Goal: Task Accomplishment & Management: Manage account settings

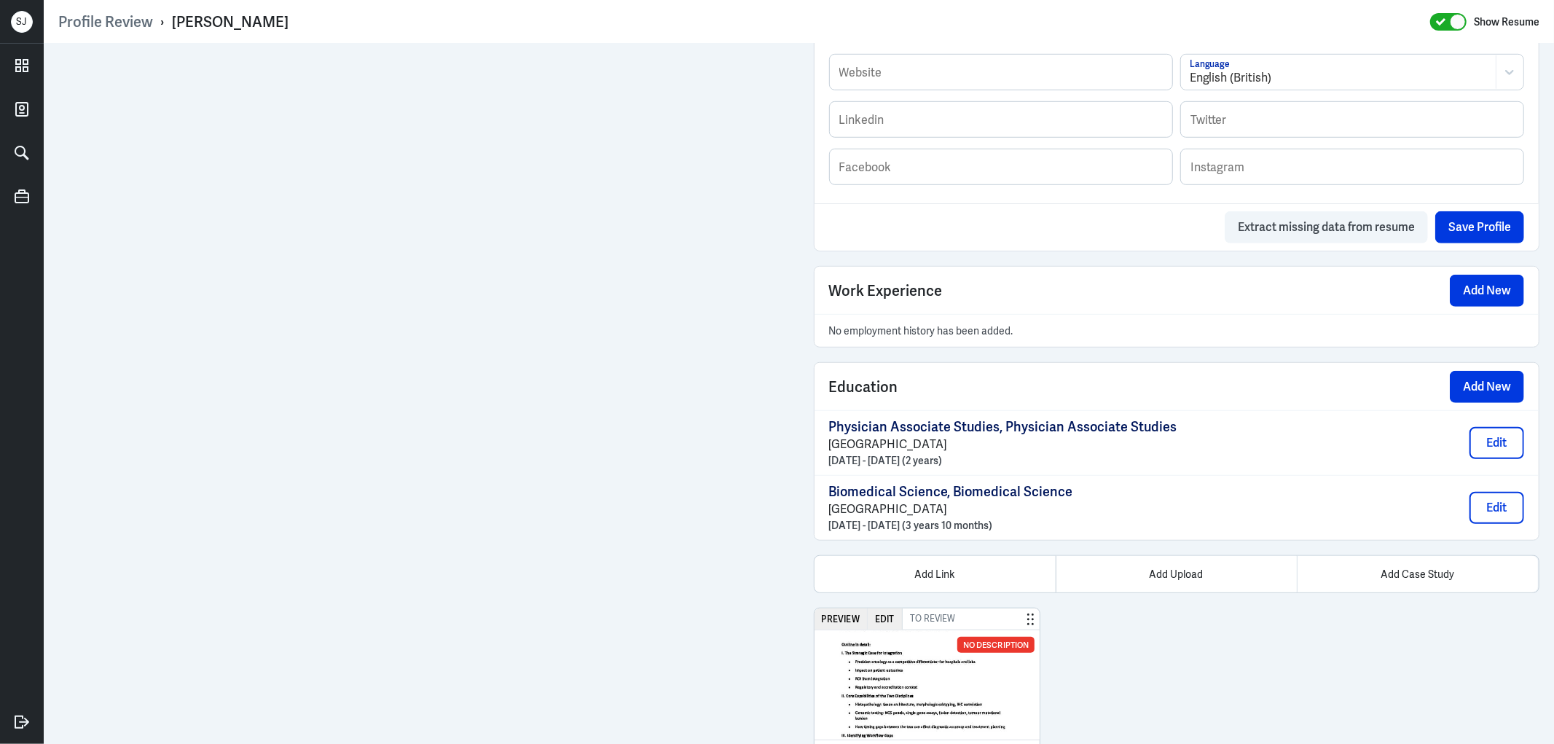
scroll to position [896, 0]
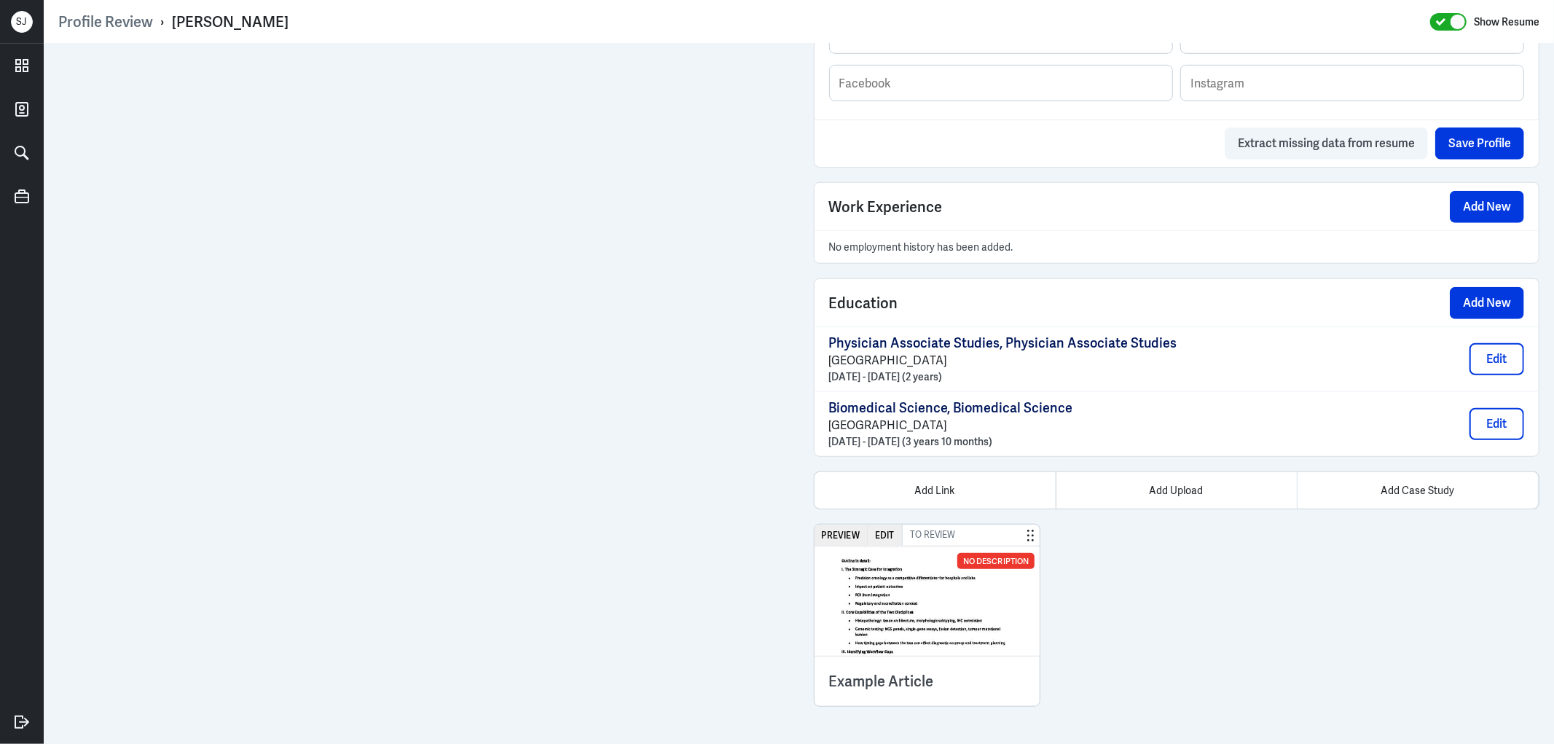
click at [952, 591] on img at bounding box center [928, 601] width 226 height 109
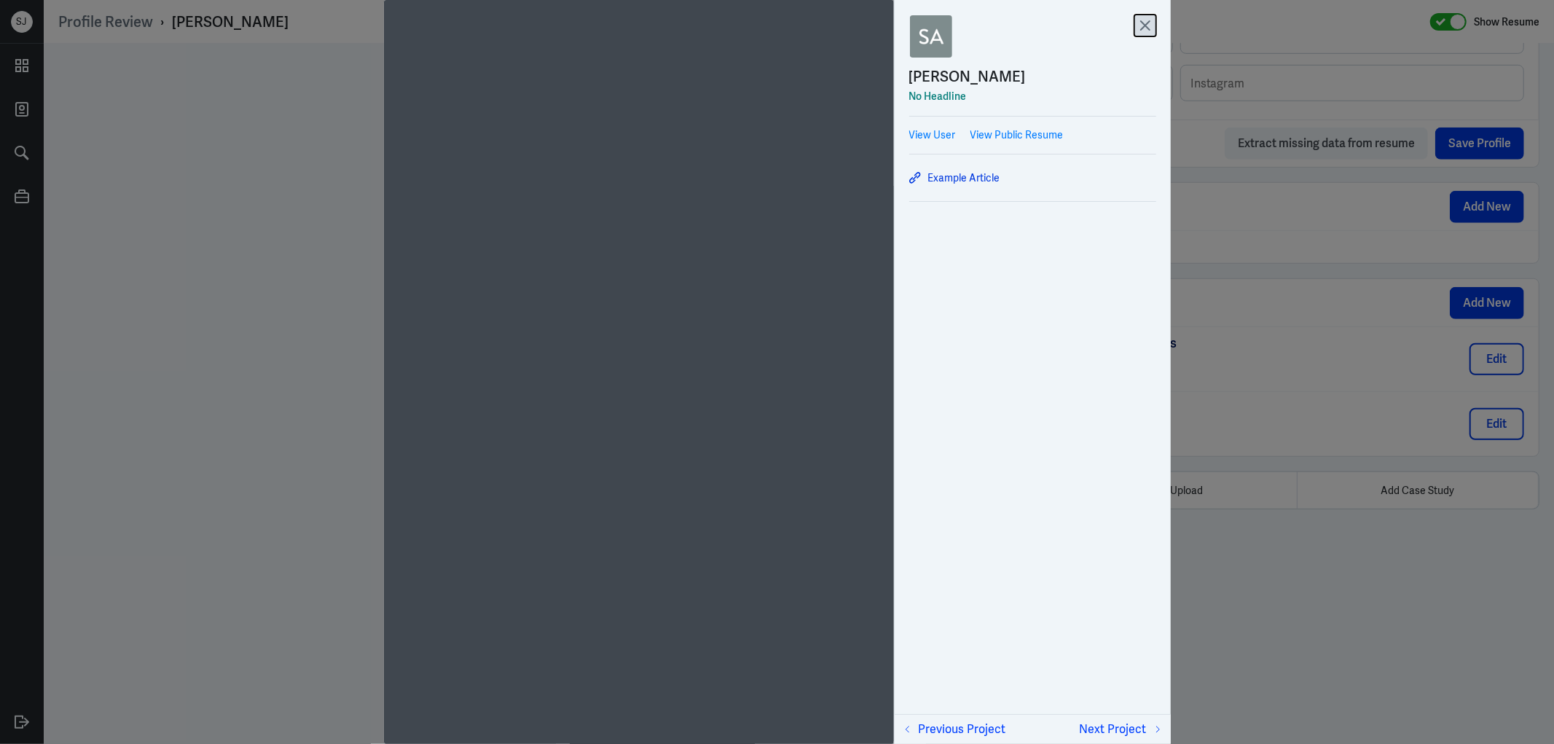
click at [1148, 29] on icon at bounding box center [1144, 25] width 9 height 9
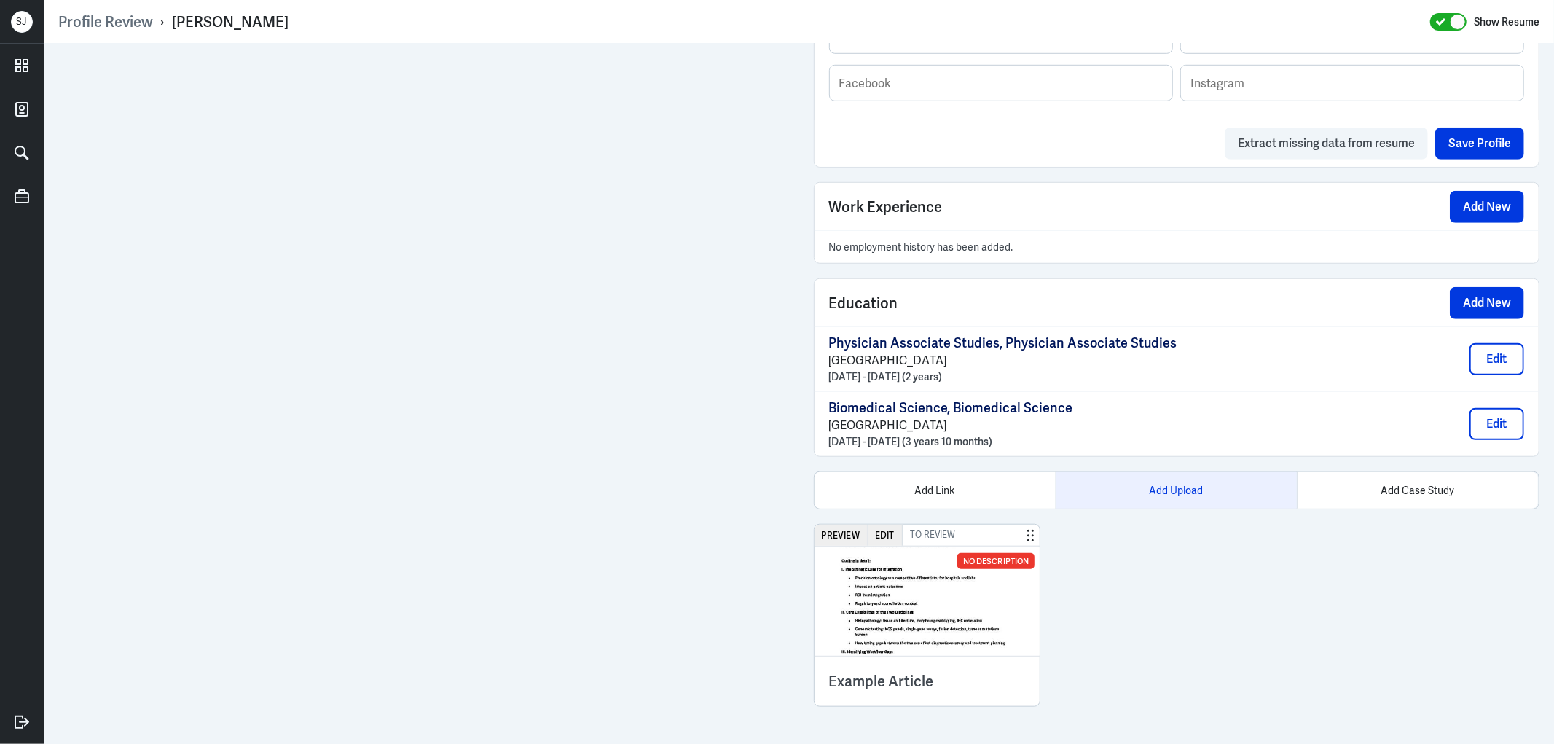
click at [1152, 503] on div "Add Upload" at bounding box center [1176, 490] width 241 height 36
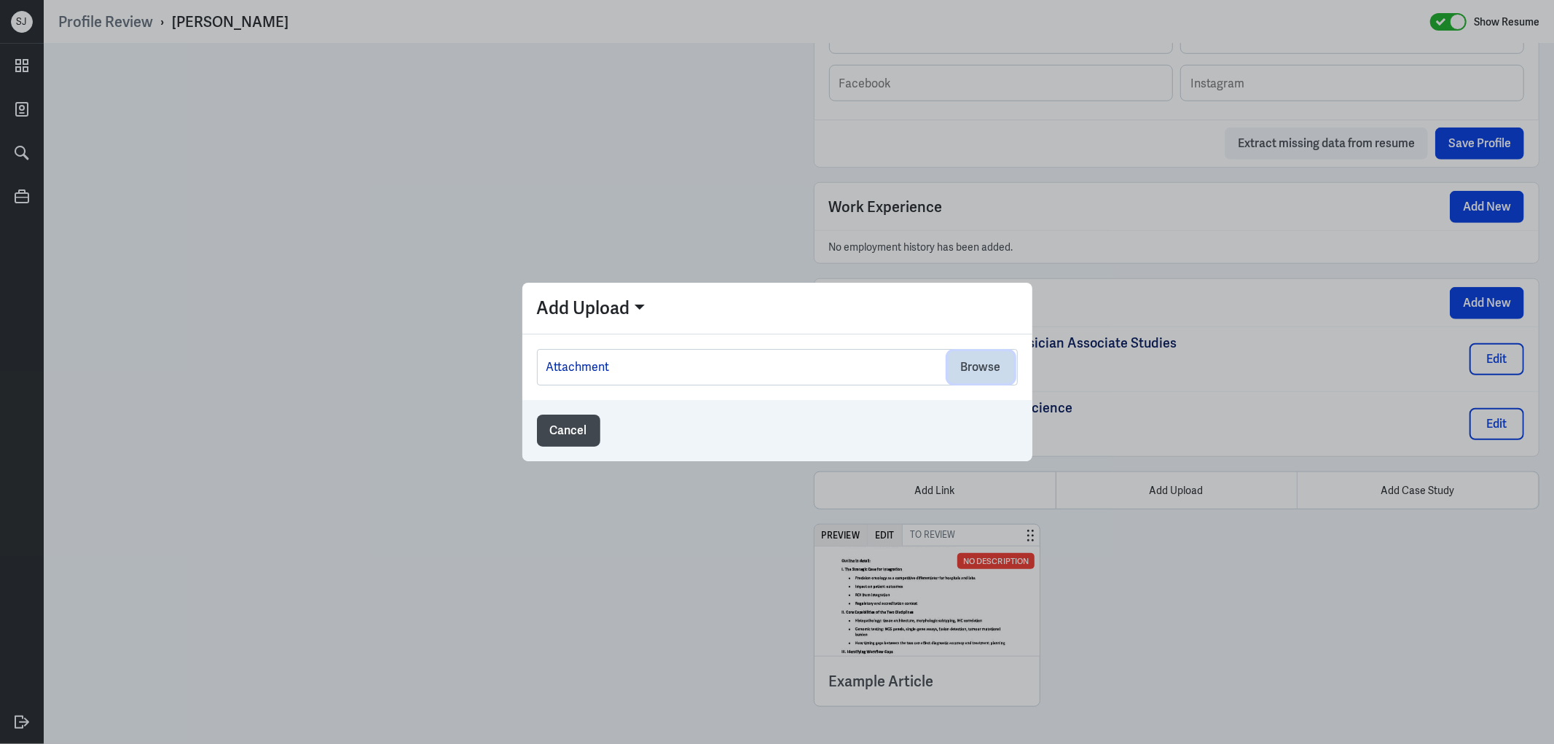
click at [977, 365] on button "Browse" at bounding box center [981, 367] width 66 height 32
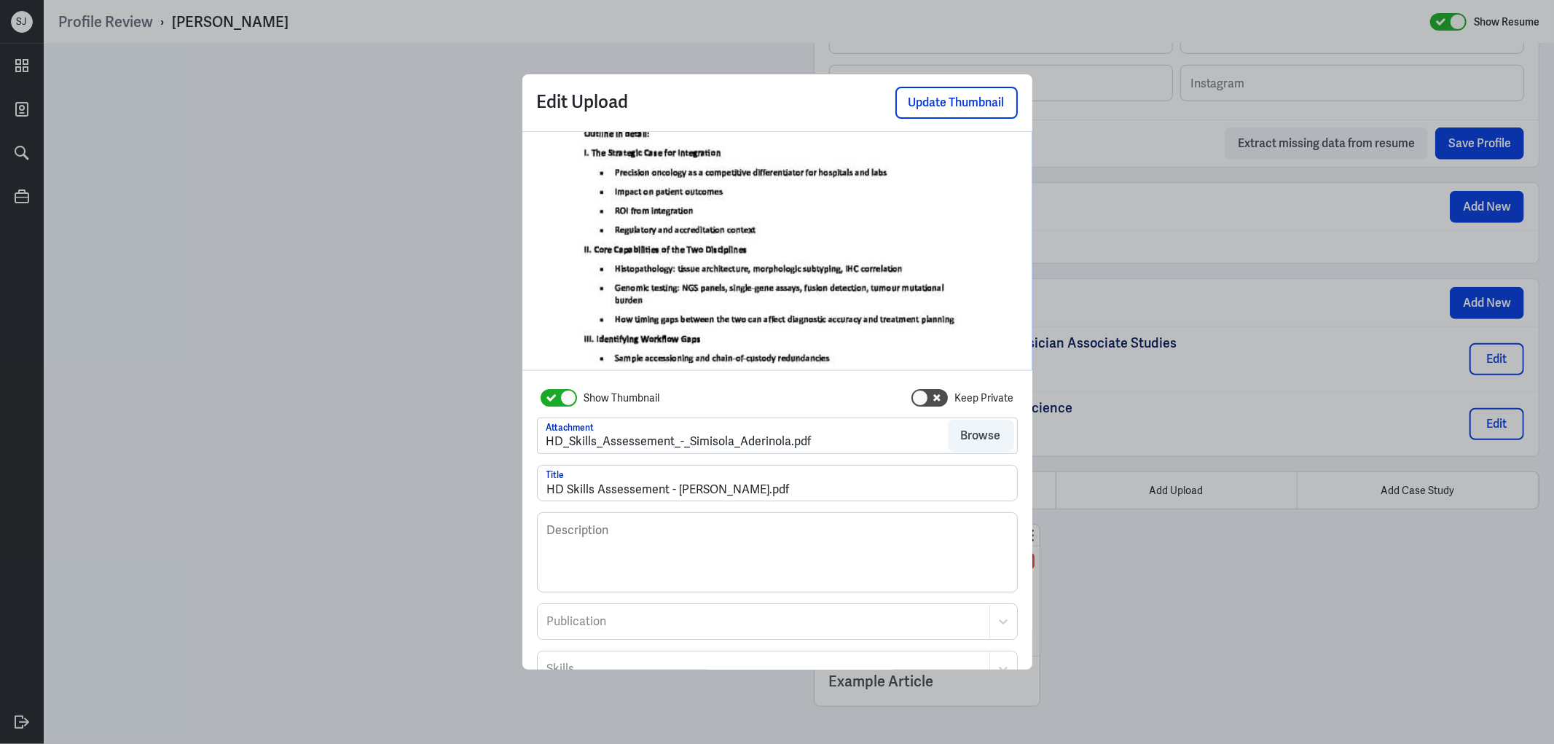
scroll to position [120, 0]
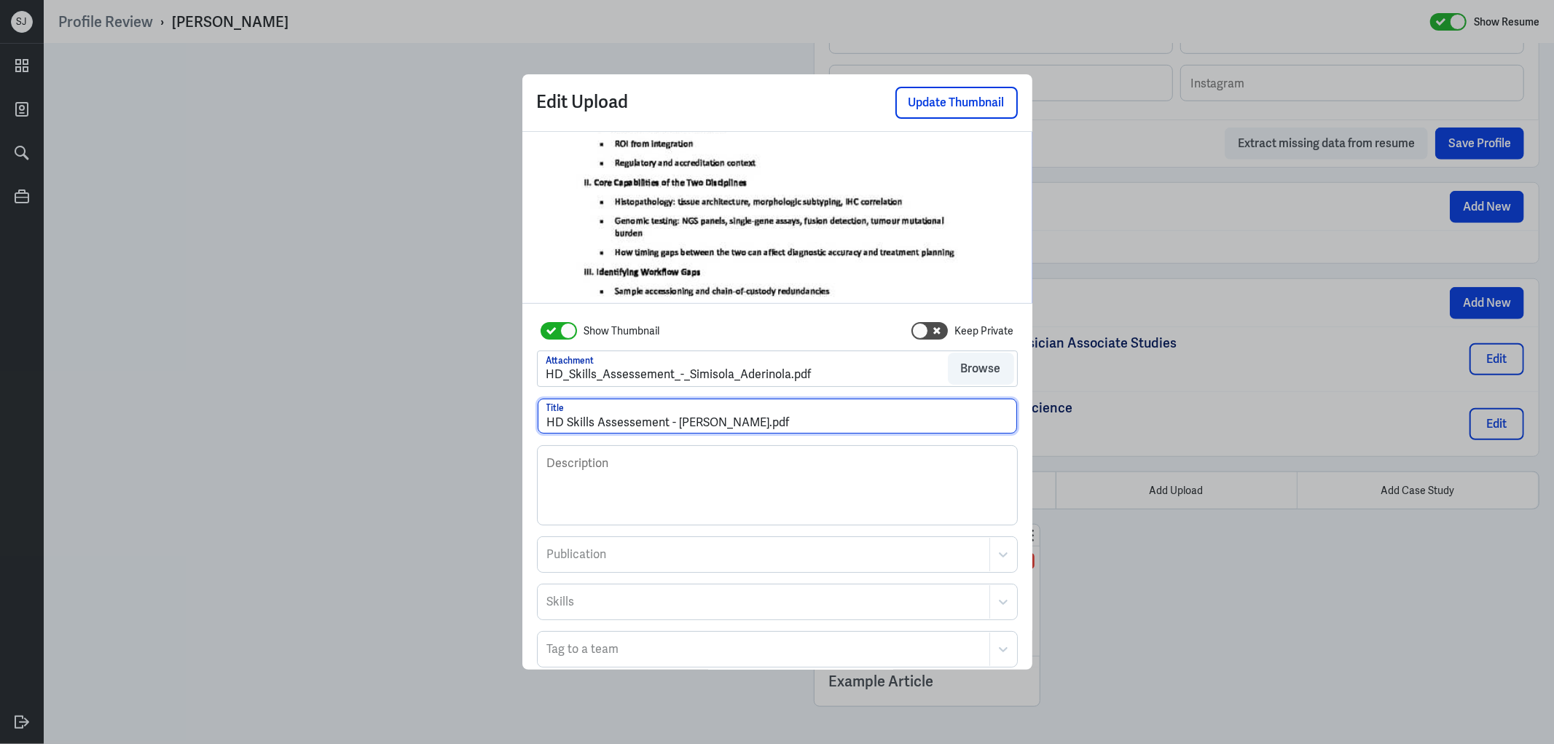
drag, startPoint x: 769, startPoint y: 427, endPoint x: 914, endPoint y: 424, distance: 145.8
click at [914, 424] on input "HD Skills Assessement - Simisola Aderinola.pdf" at bounding box center [777, 416] width 479 height 35
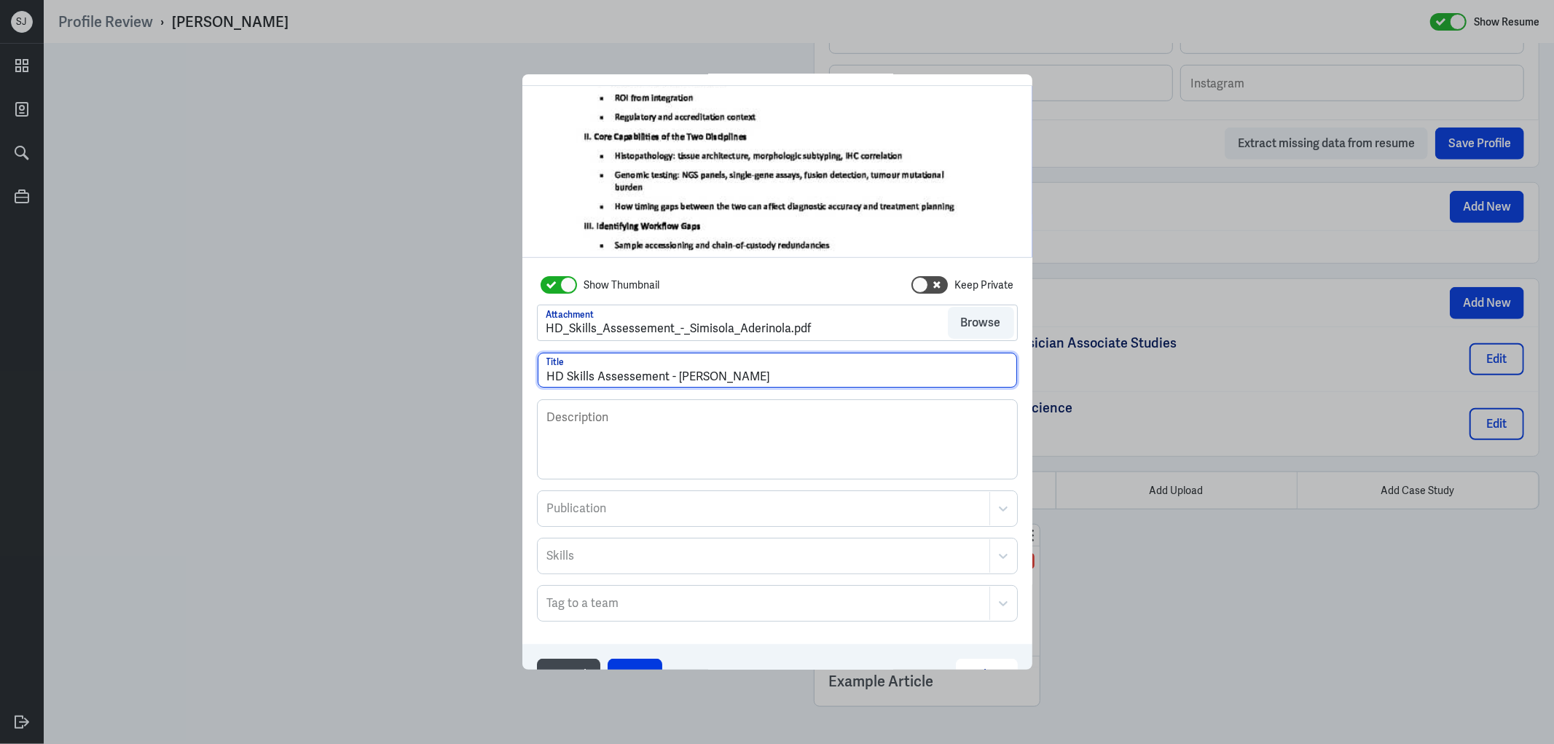
scroll to position [79, 0]
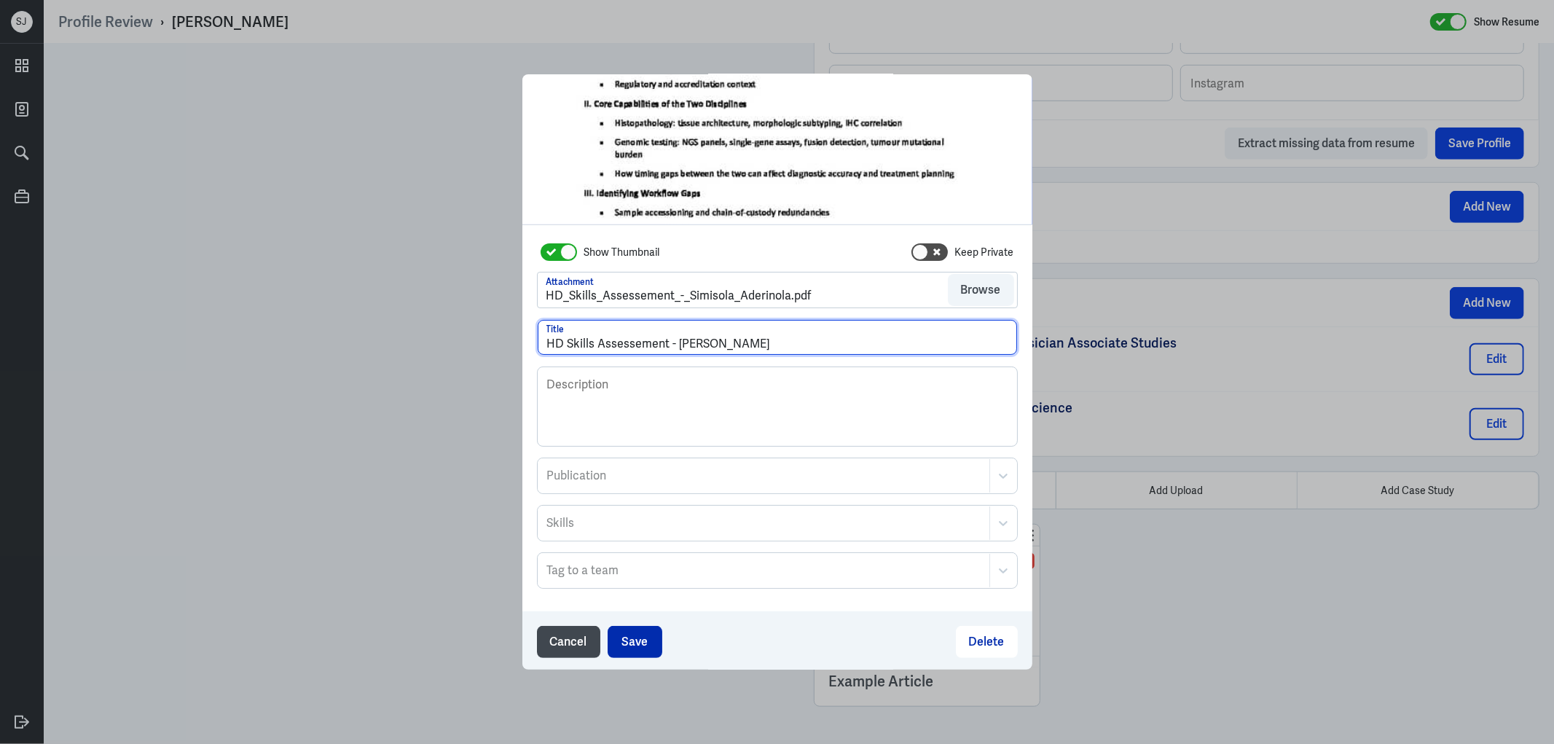
type input "HD Skills Assessement - Simisola Aderinola"
click at [640, 649] on button "Save" at bounding box center [635, 642] width 55 height 32
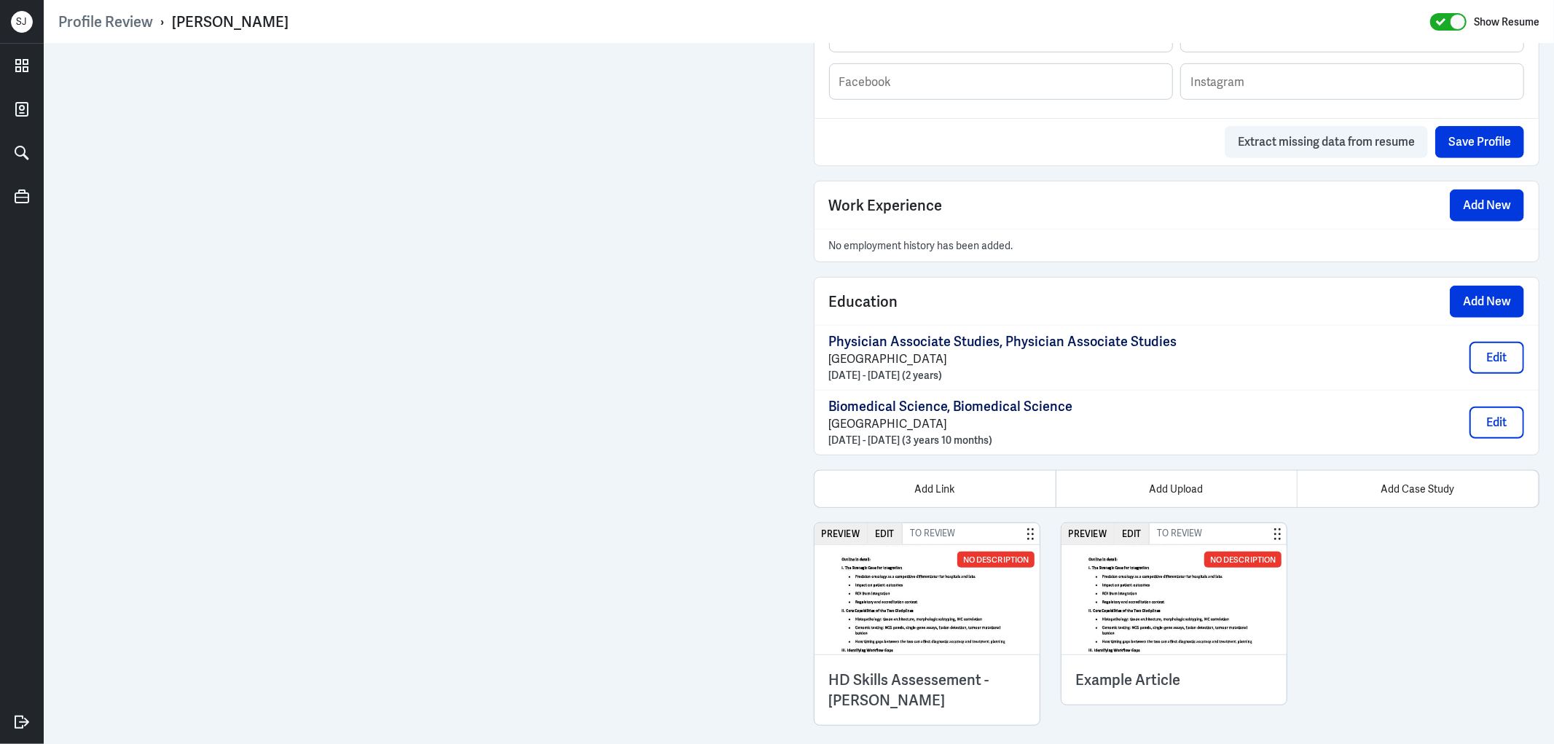
click at [912, 659] on div "HD Skills Assessement - Simisola Aderinola" at bounding box center [928, 689] width 226 height 71
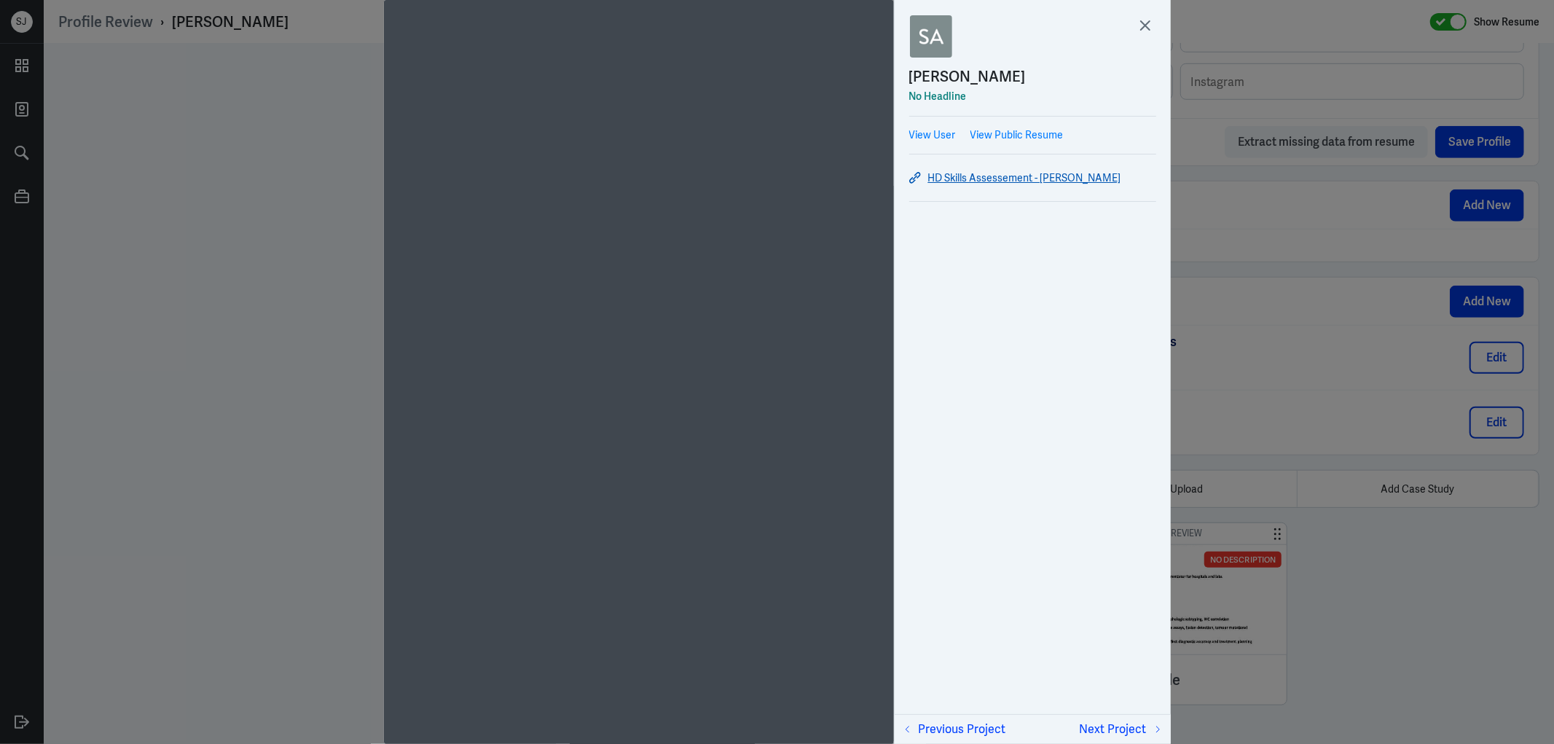
click at [1017, 169] on link "HD Skills Assessement - Simisola Aderinola" at bounding box center [1032, 177] width 247 height 17
click at [1266, 260] on div at bounding box center [777, 372] width 1554 height 744
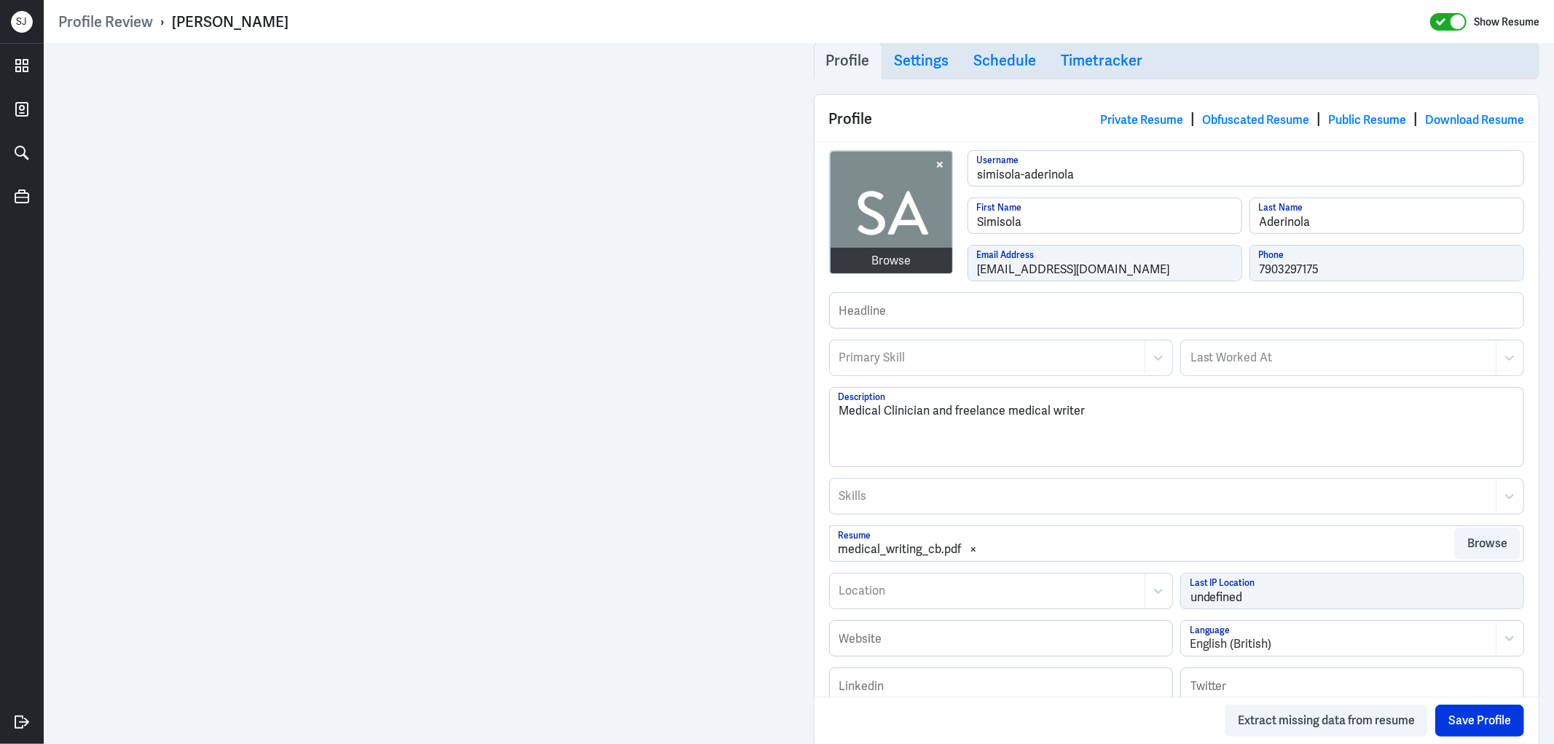
scroll to position [410, 0]
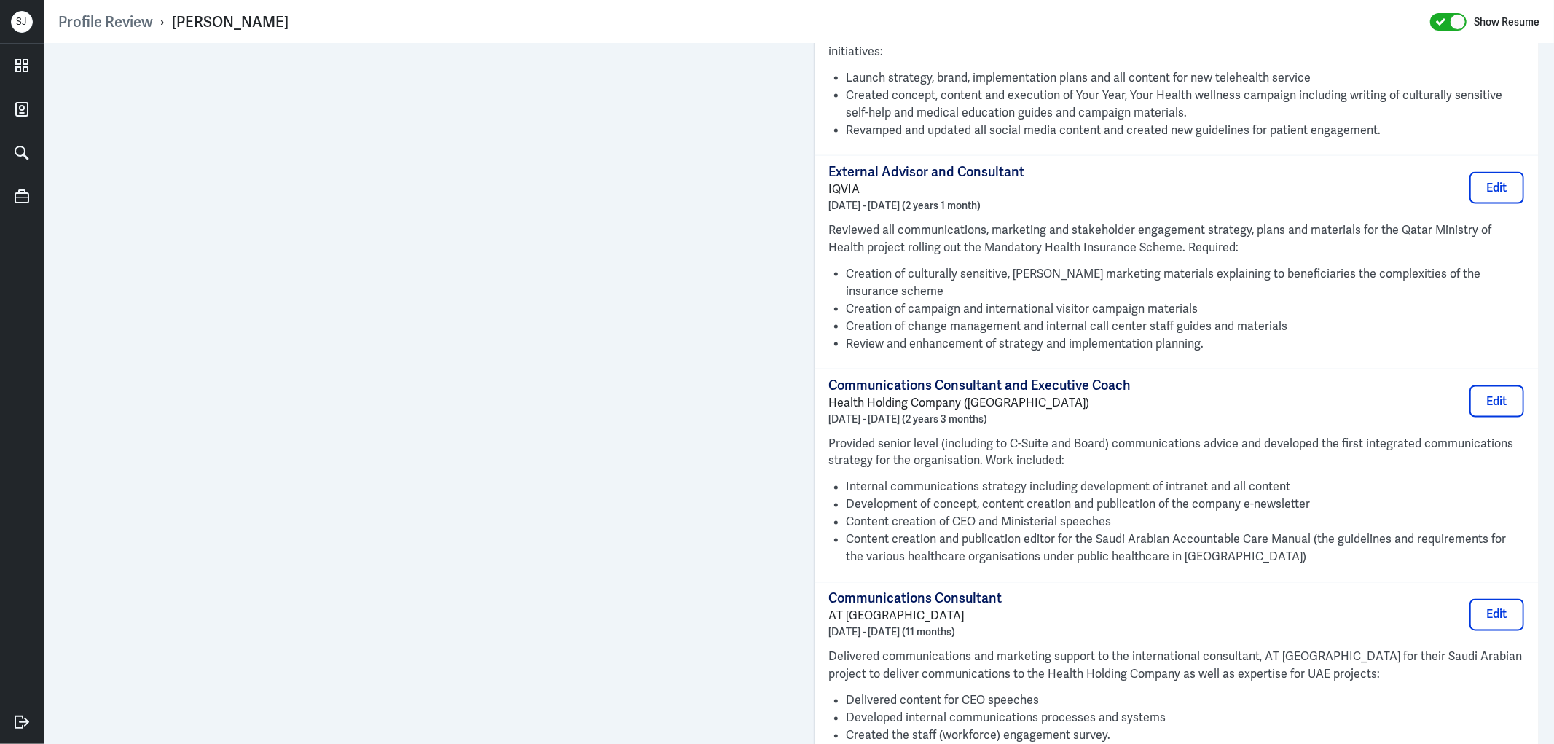
scroll to position [2414, 0]
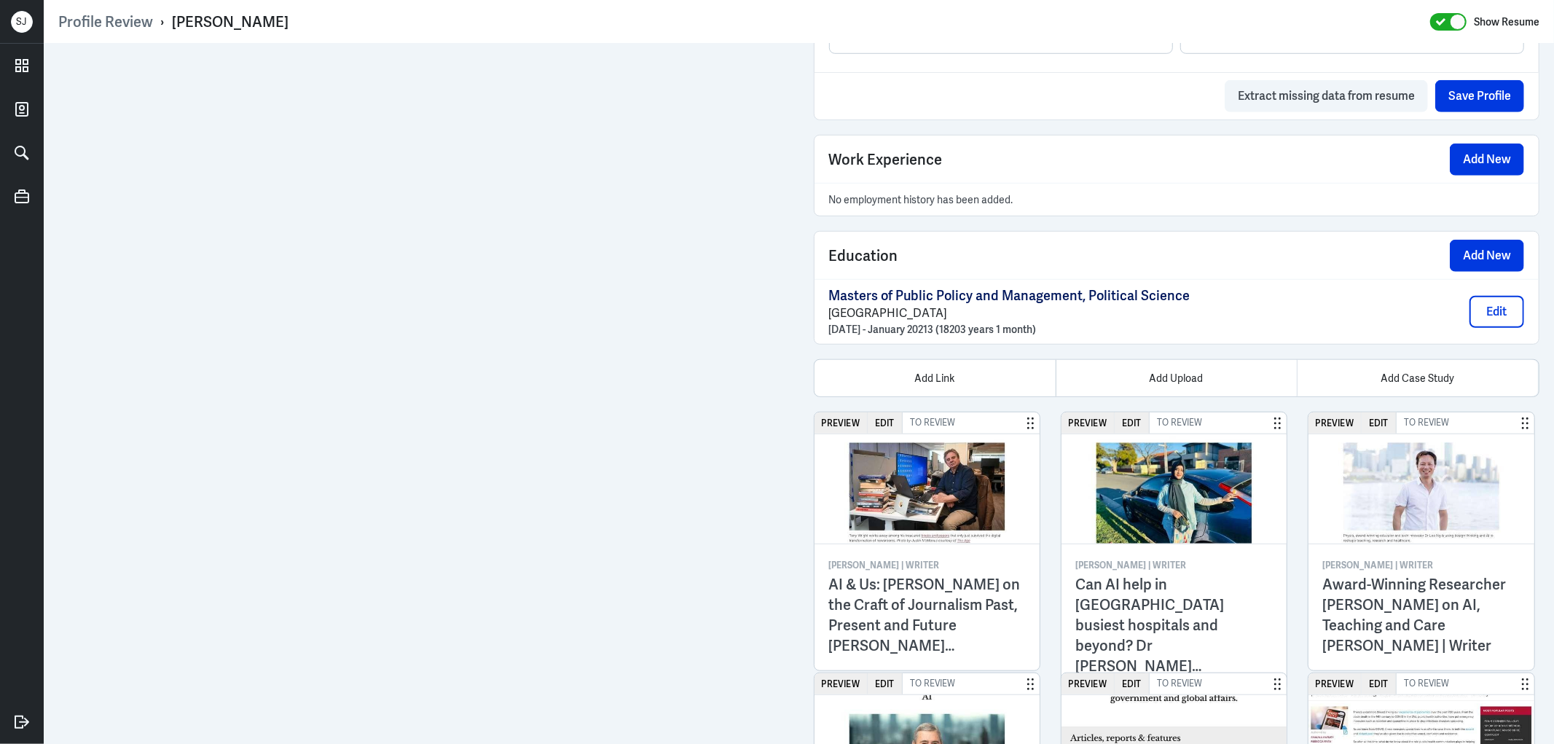
scroll to position [952, 0]
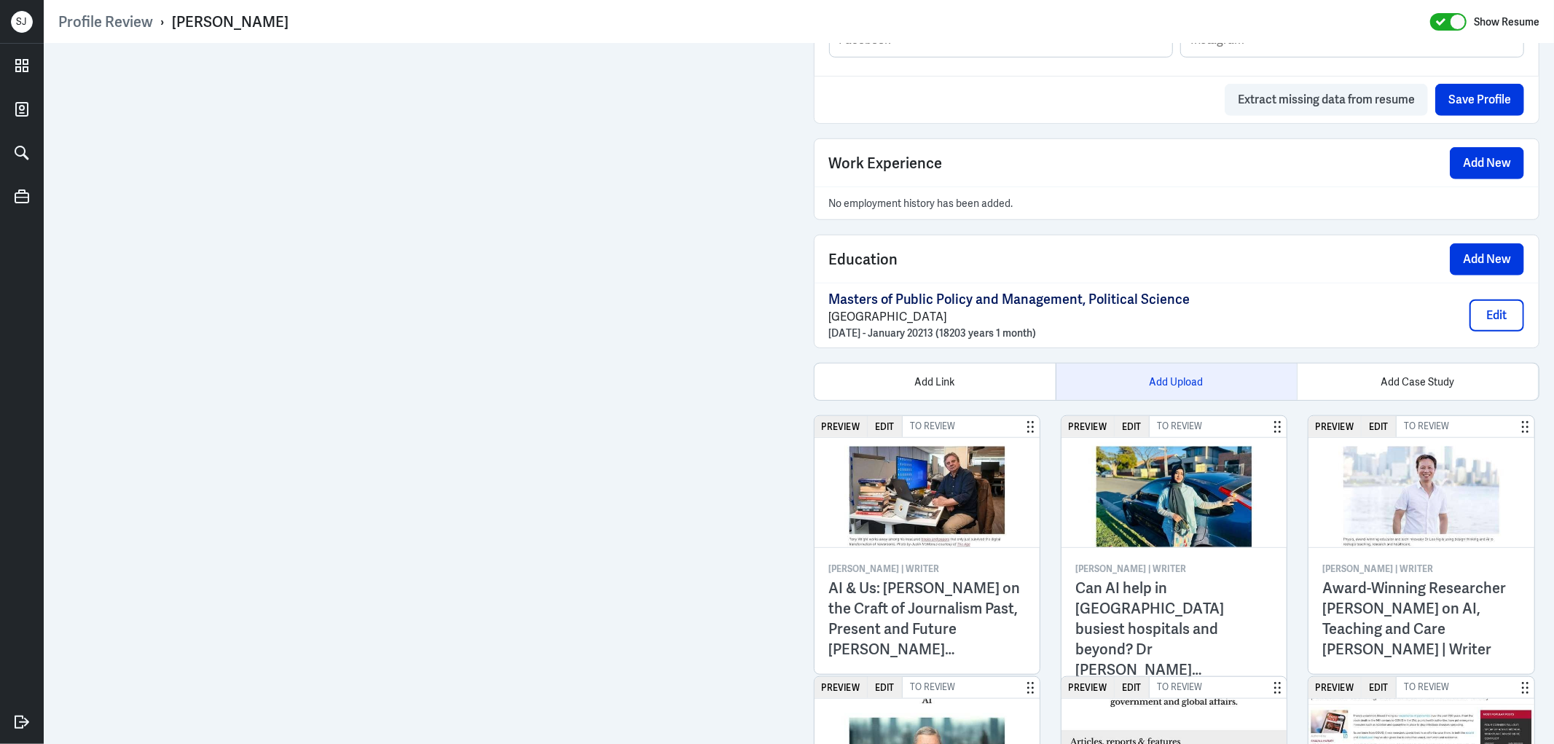
click at [1179, 392] on div "Add Upload" at bounding box center [1176, 382] width 241 height 36
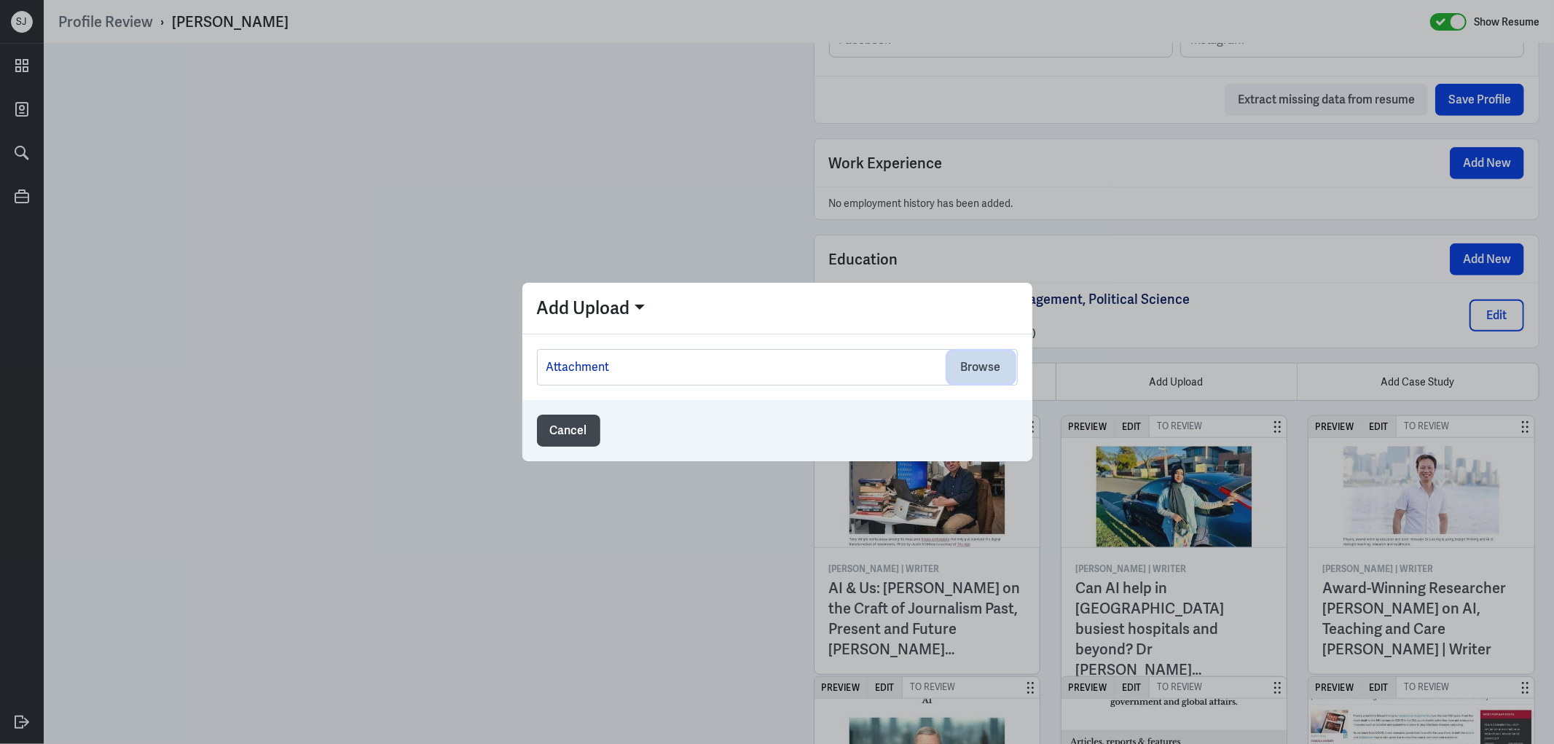
click at [971, 367] on button "Browse" at bounding box center [981, 367] width 66 height 32
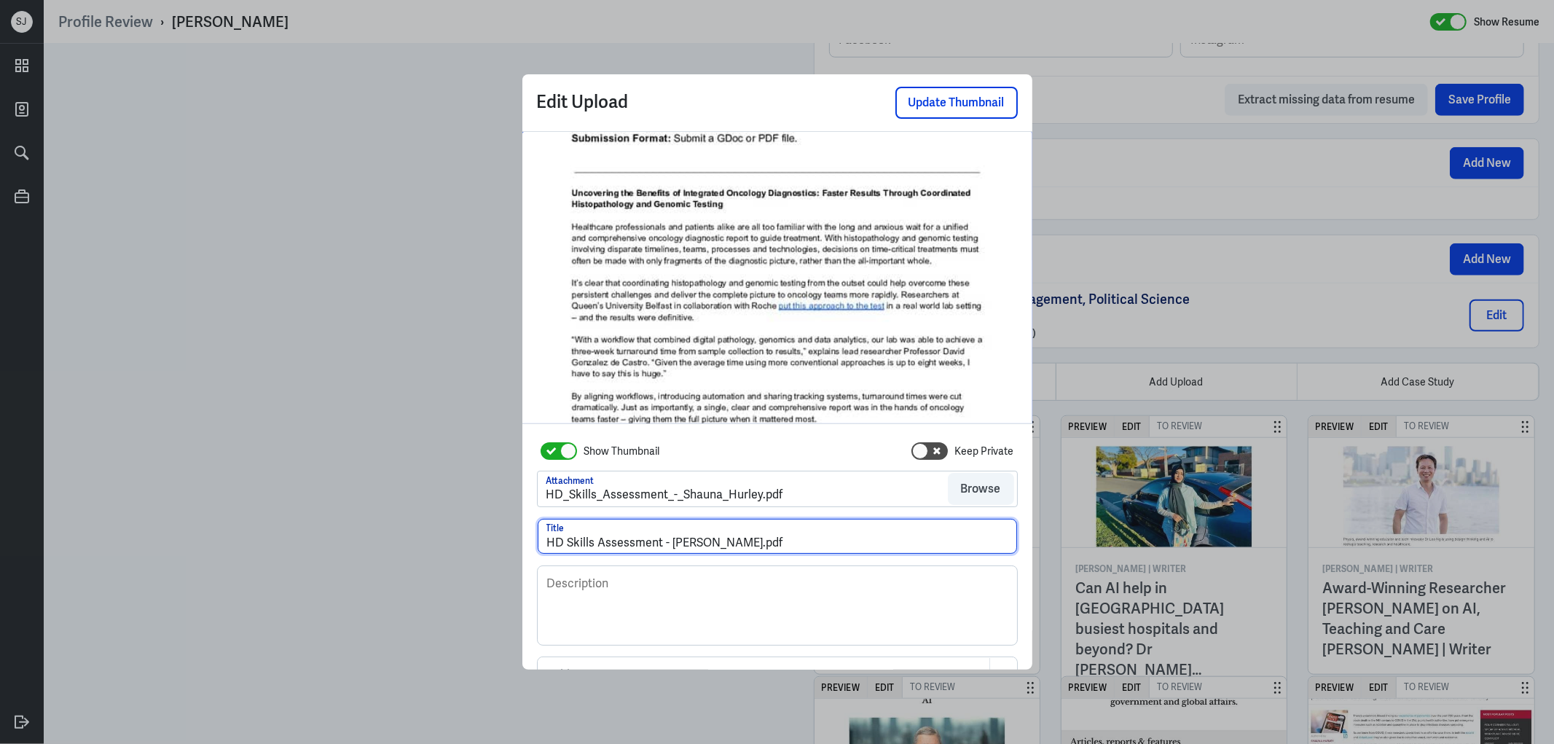
drag, startPoint x: 739, startPoint y: 544, endPoint x: 809, endPoint y: 541, distance: 70.0
click at [815, 542] on input "HD Skills Assessment - Shauna Hurley.pdf" at bounding box center [777, 536] width 479 height 35
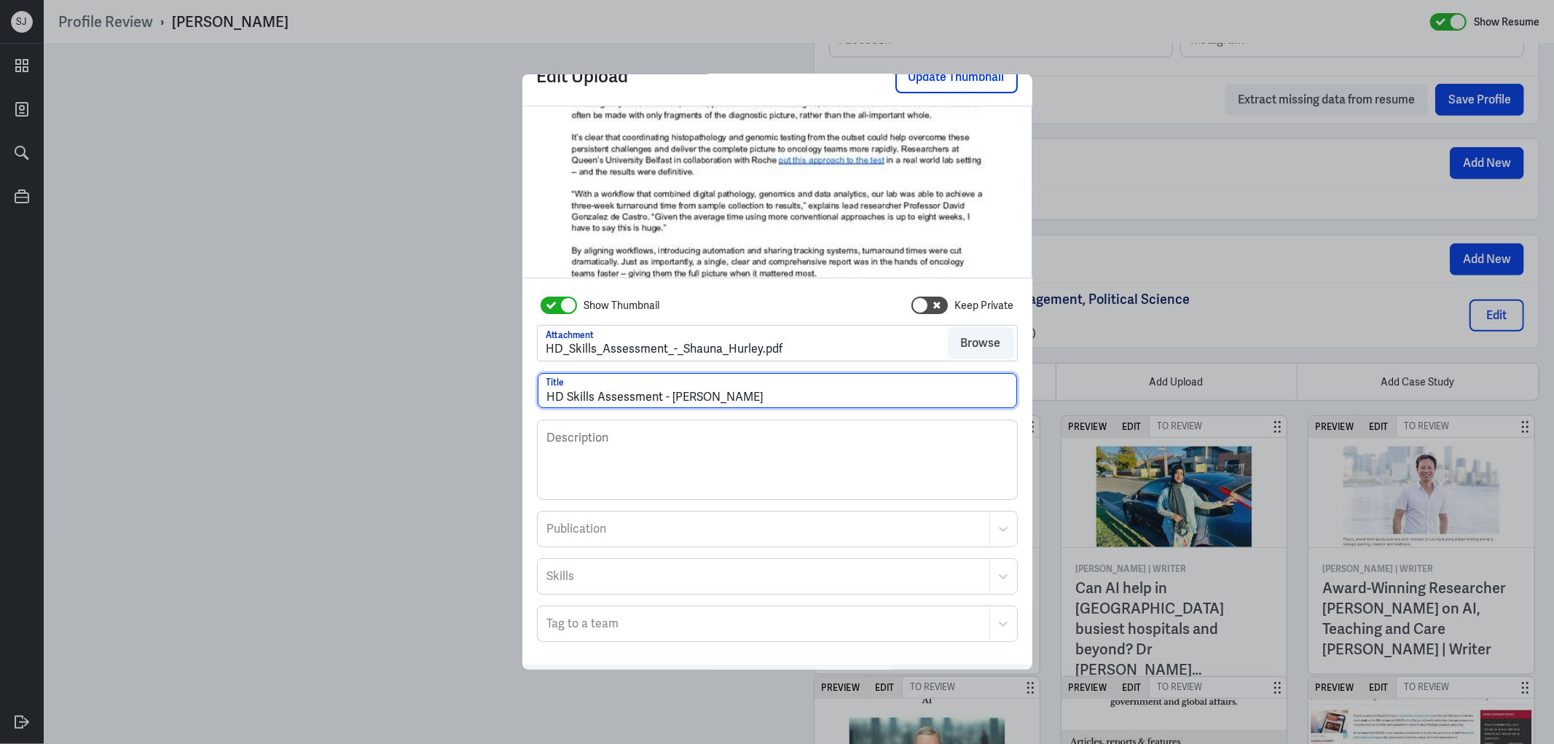
scroll to position [79, 0]
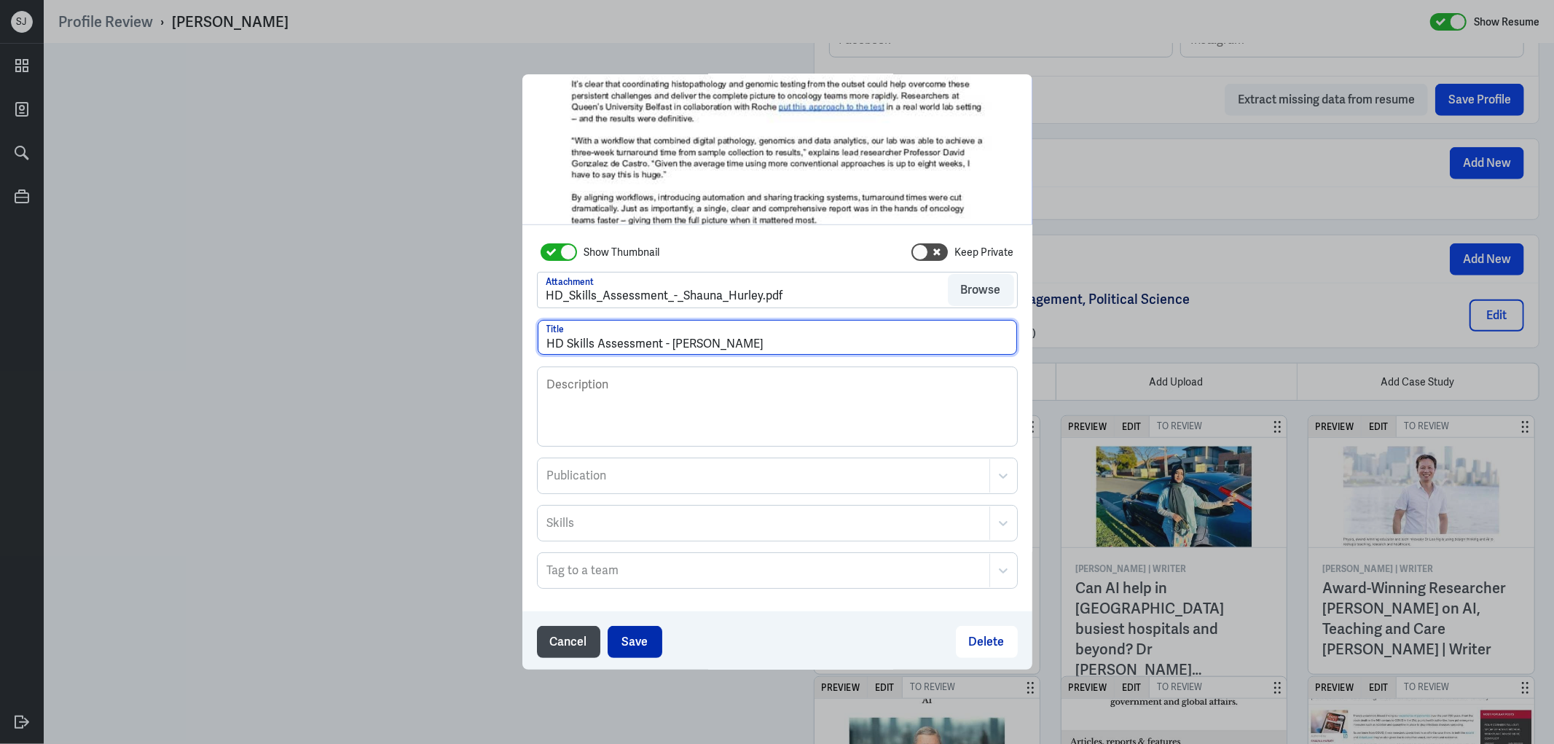
type input "HD Skills Assessment - Shauna Hurley"
click at [634, 636] on button "Save" at bounding box center [635, 642] width 55 height 32
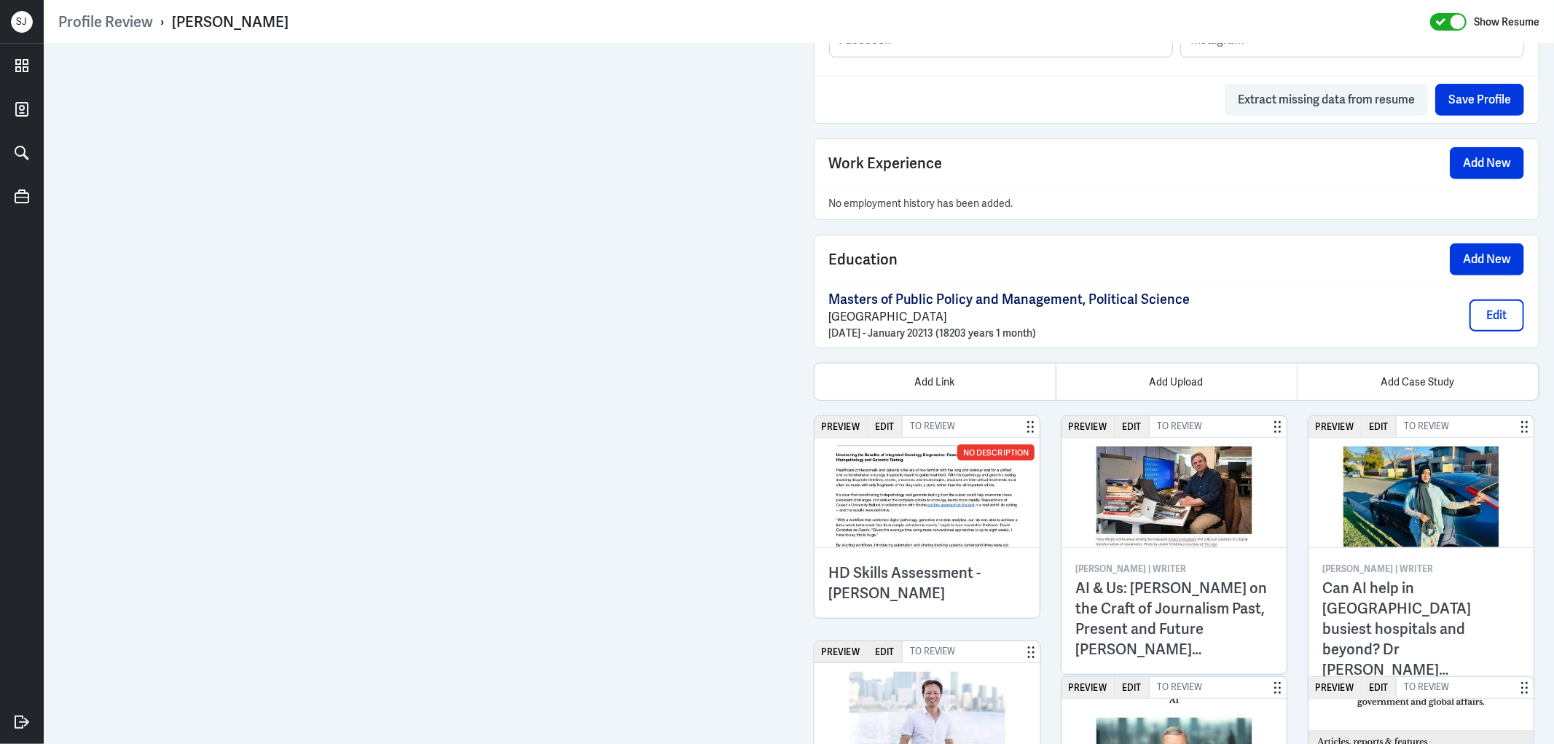
click at [898, 529] on img at bounding box center [928, 492] width 226 height 109
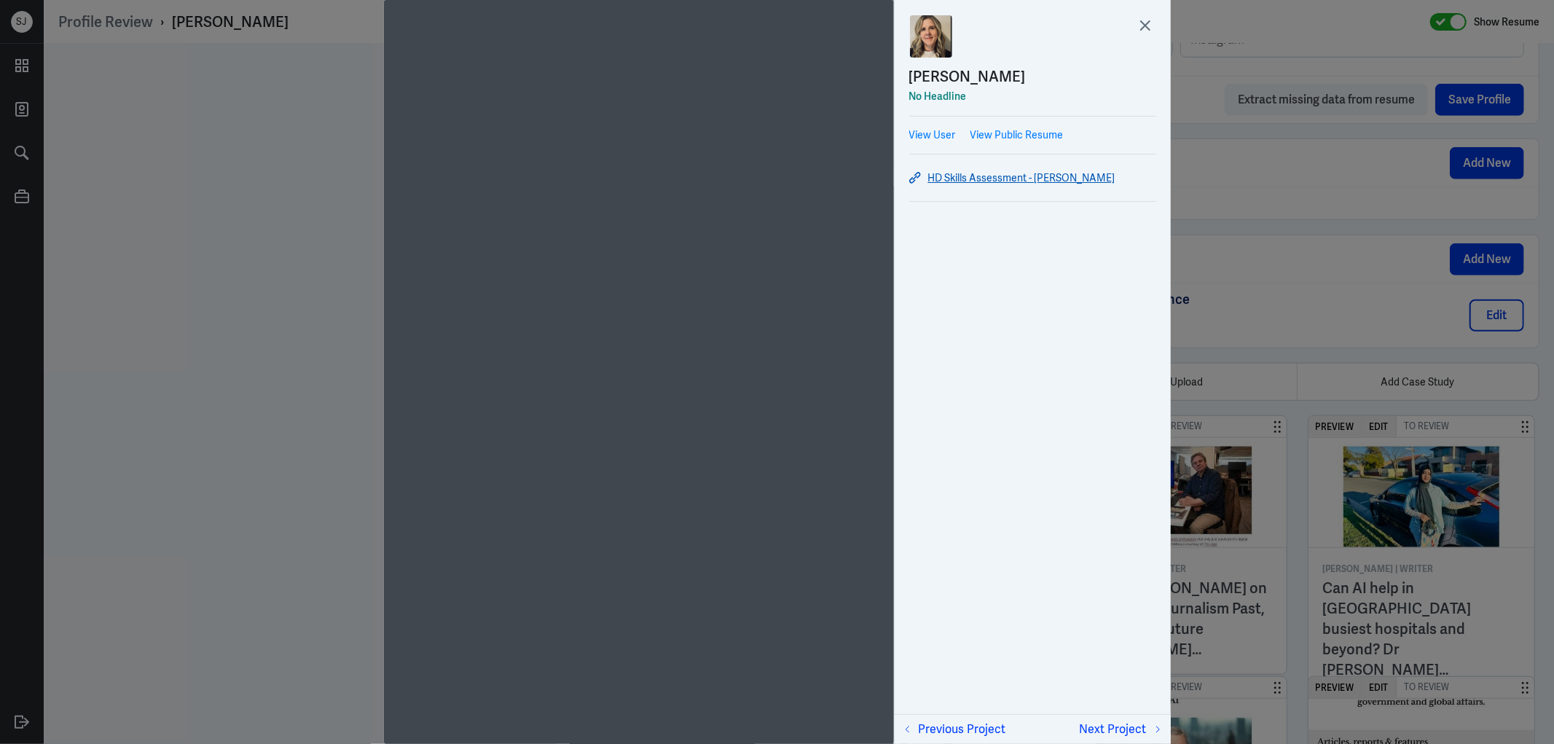
click at [1030, 177] on link "HD Skills Assessment - Shauna Hurley" at bounding box center [1032, 177] width 247 height 17
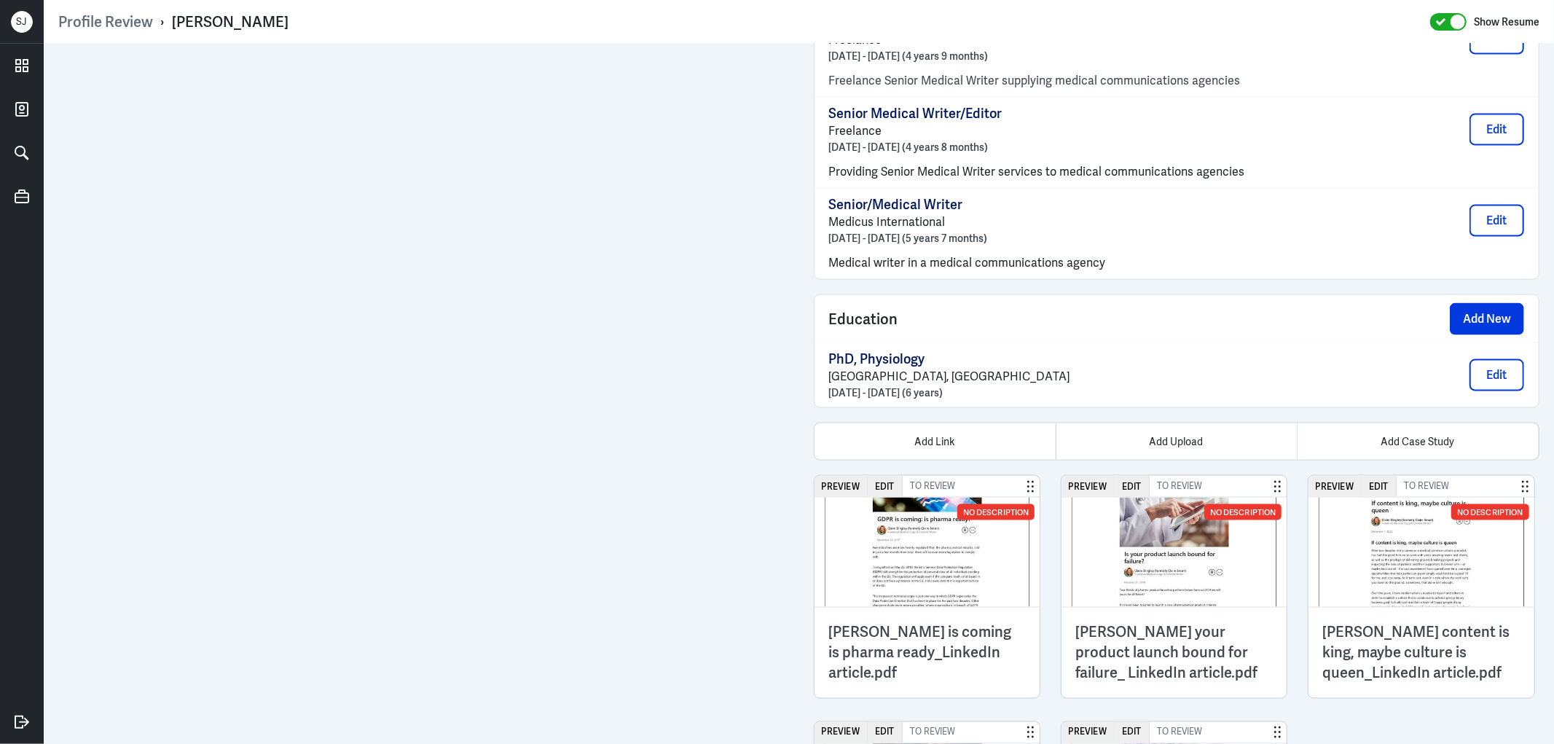
scroll to position [2010, 0]
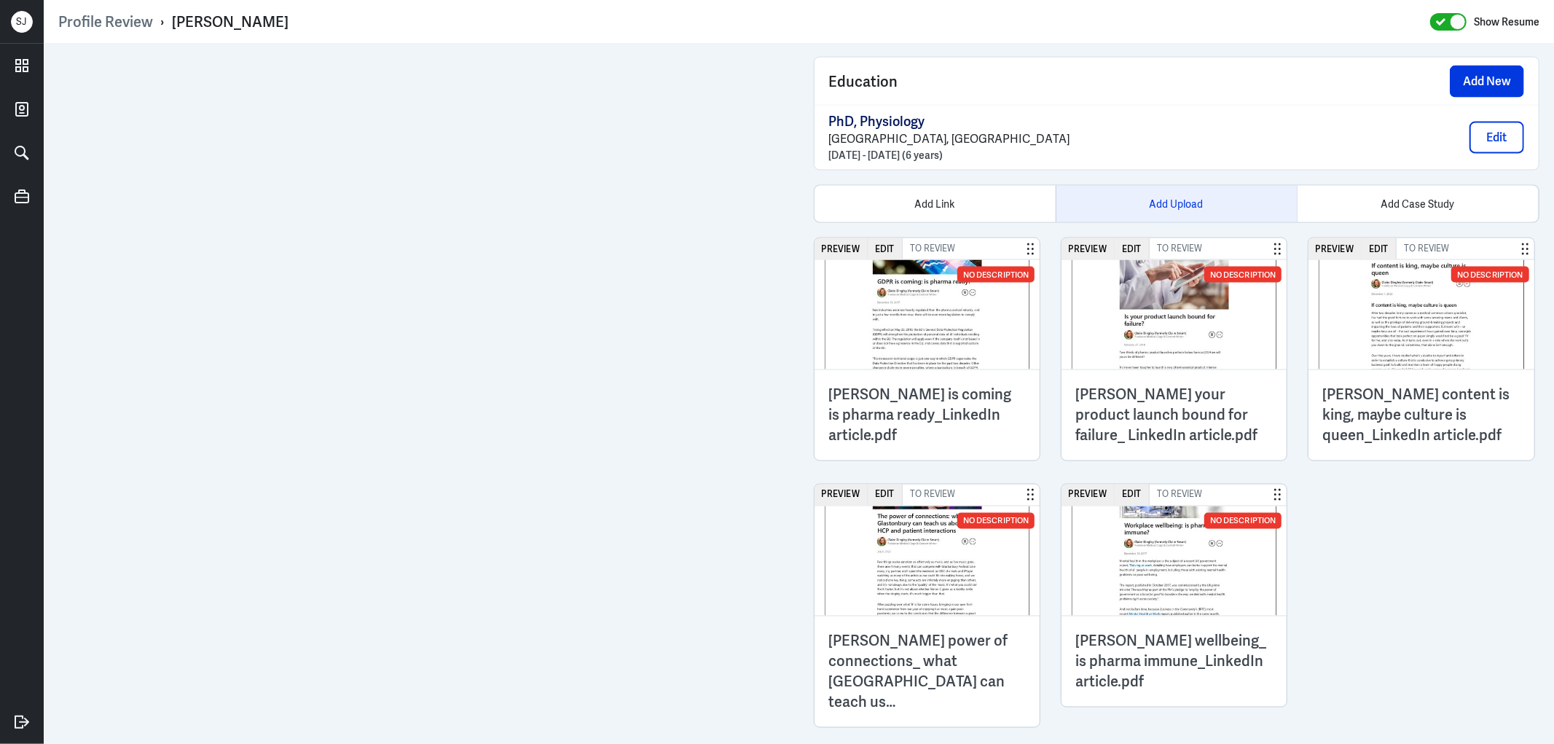
click at [1190, 216] on div "Add Upload" at bounding box center [1176, 204] width 241 height 36
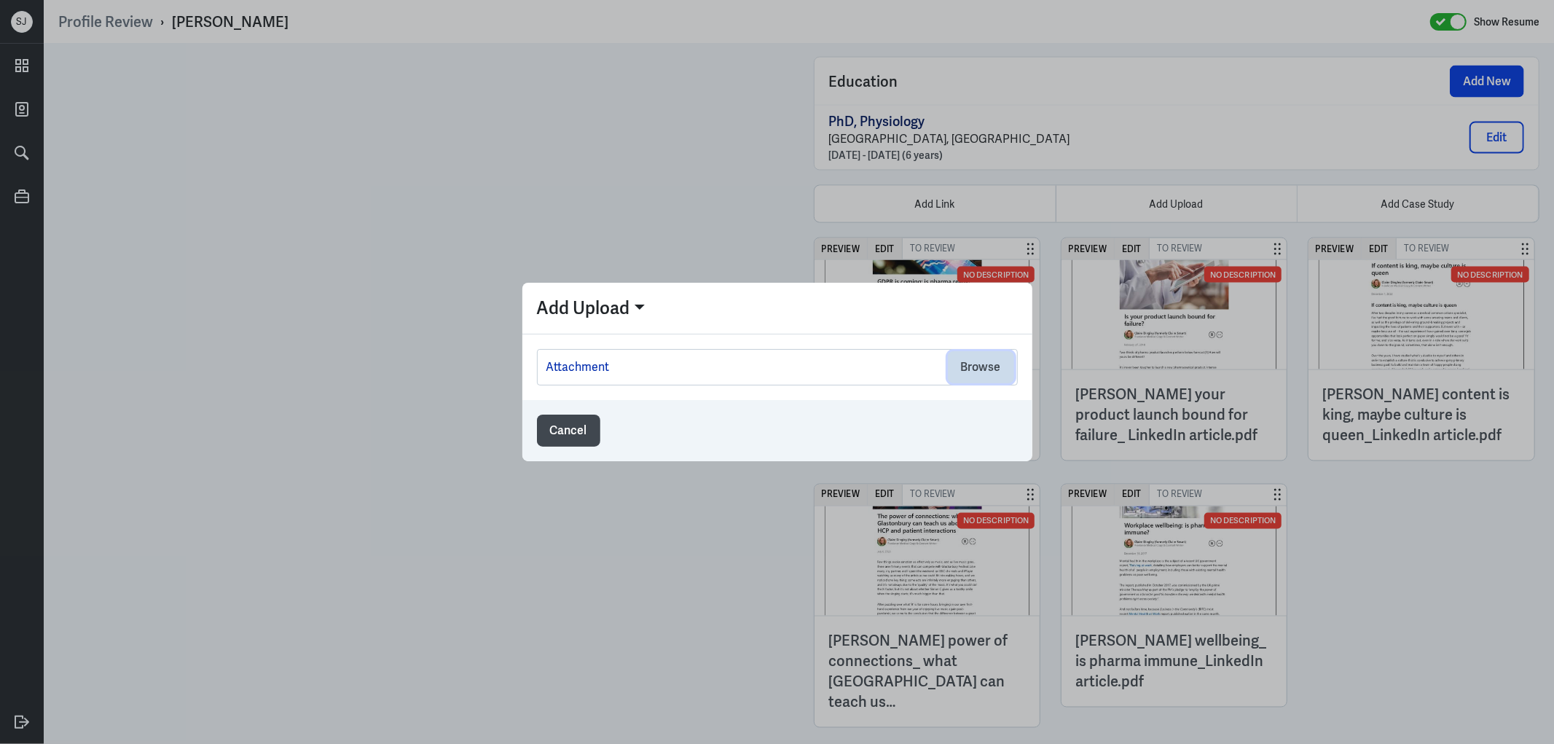
click at [990, 372] on button "Browse" at bounding box center [981, 367] width 66 height 32
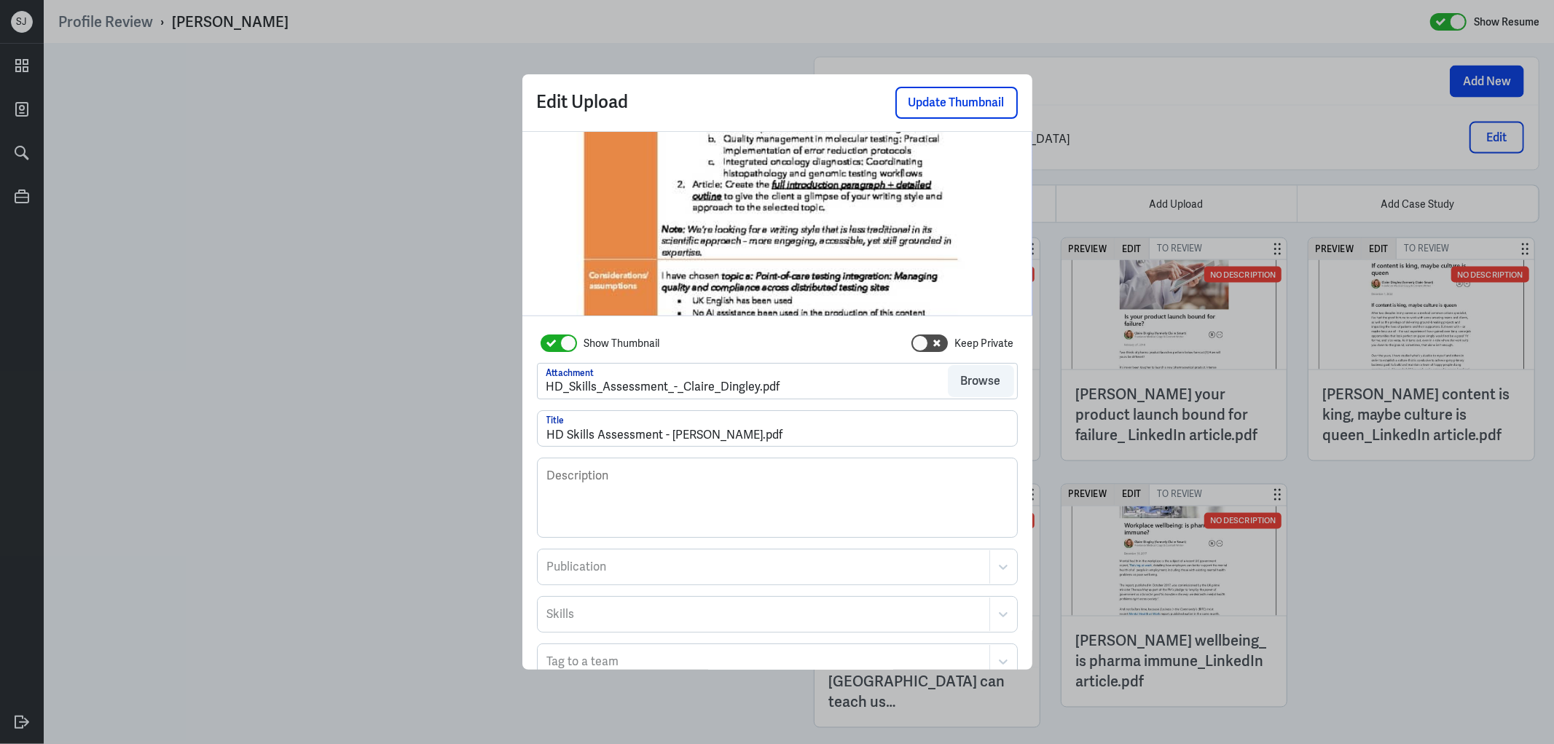
scroll to position [120, 0]
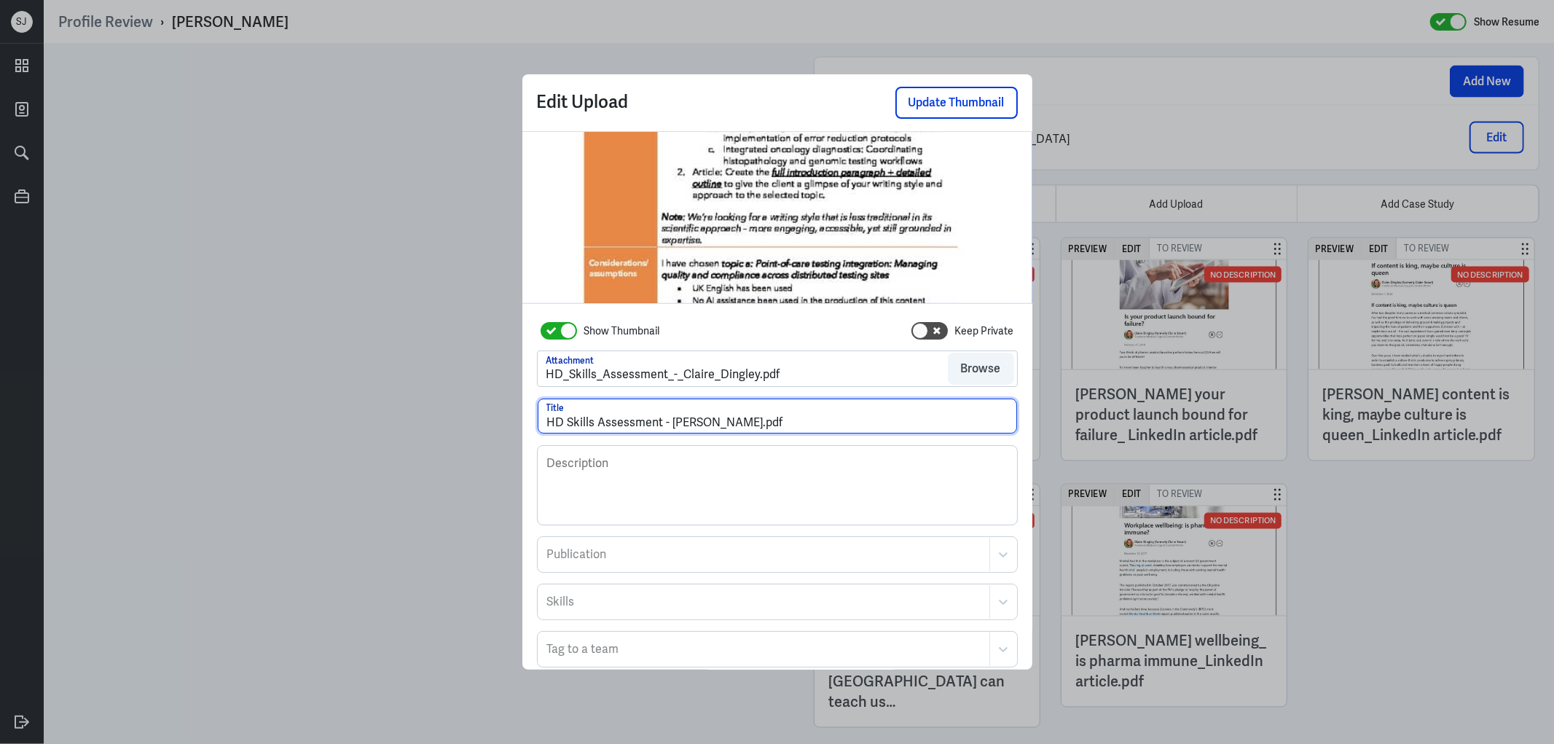
drag, startPoint x: 739, startPoint y: 418, endPoint x: 819, endPoint y: 389, distance: 85.3
click at [818, 419] on input "HD Skills Assessment - [PERSON_NAME].pdf" at bounding box center [777, 416] width 479 height 35
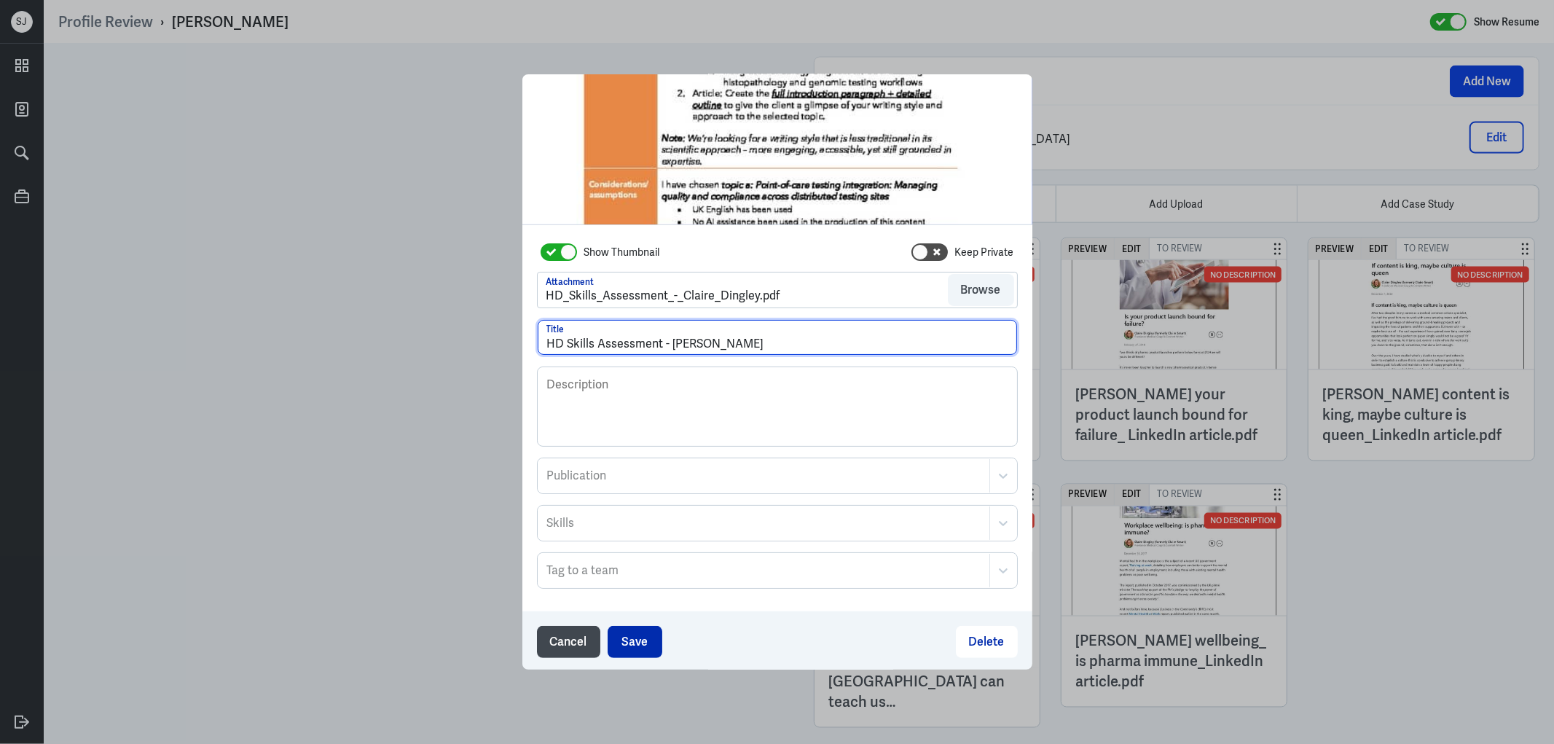
type input "HD Skills Assessment - [PERSON_NAME]"
click at [637, 645] on button "Save" at bounding box center [635, 642] width 55 height 32
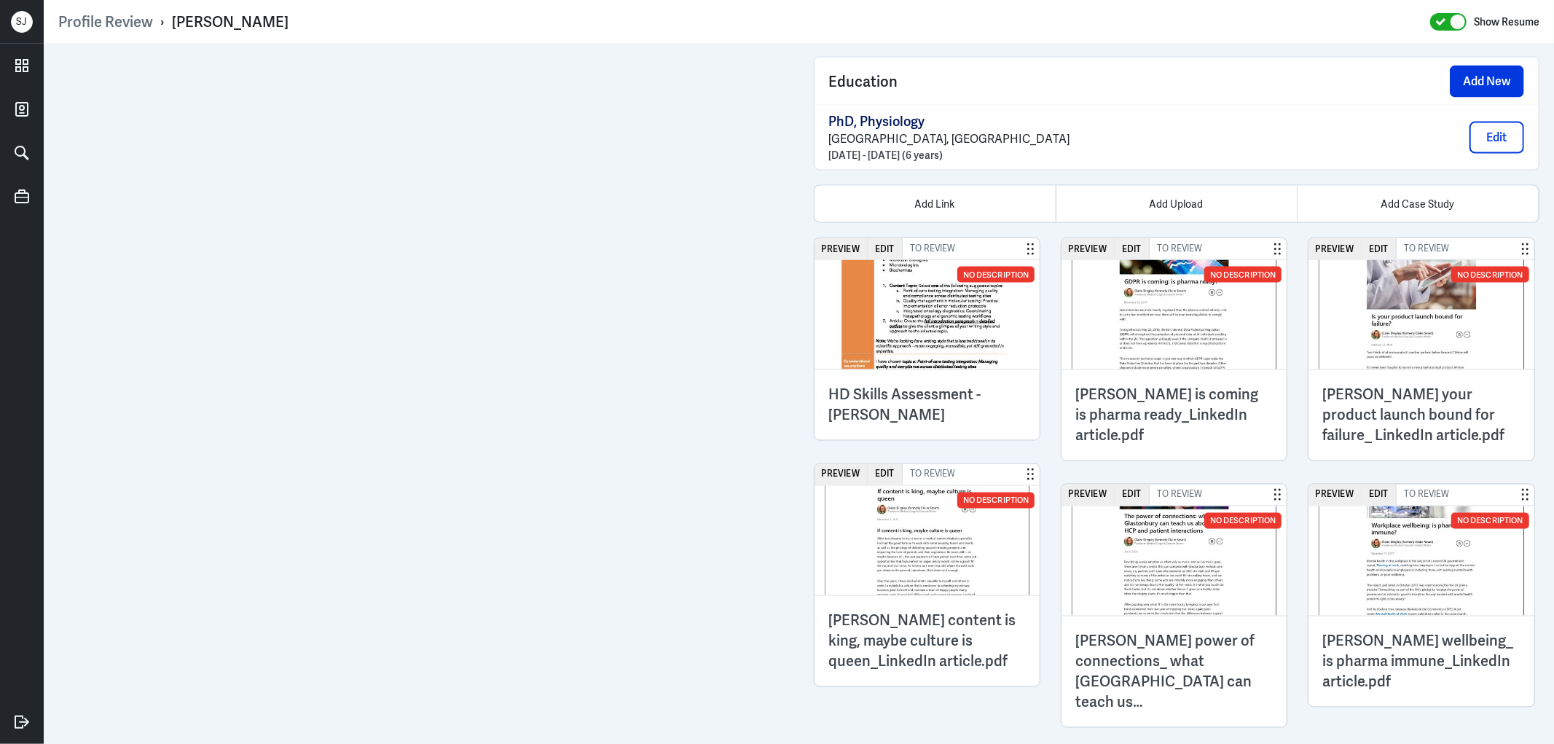
click at [933, 390] on h3 "HD Skills Assessment - [PERSON_NAME]" at bounding box center [927, 405] width 197 height 41
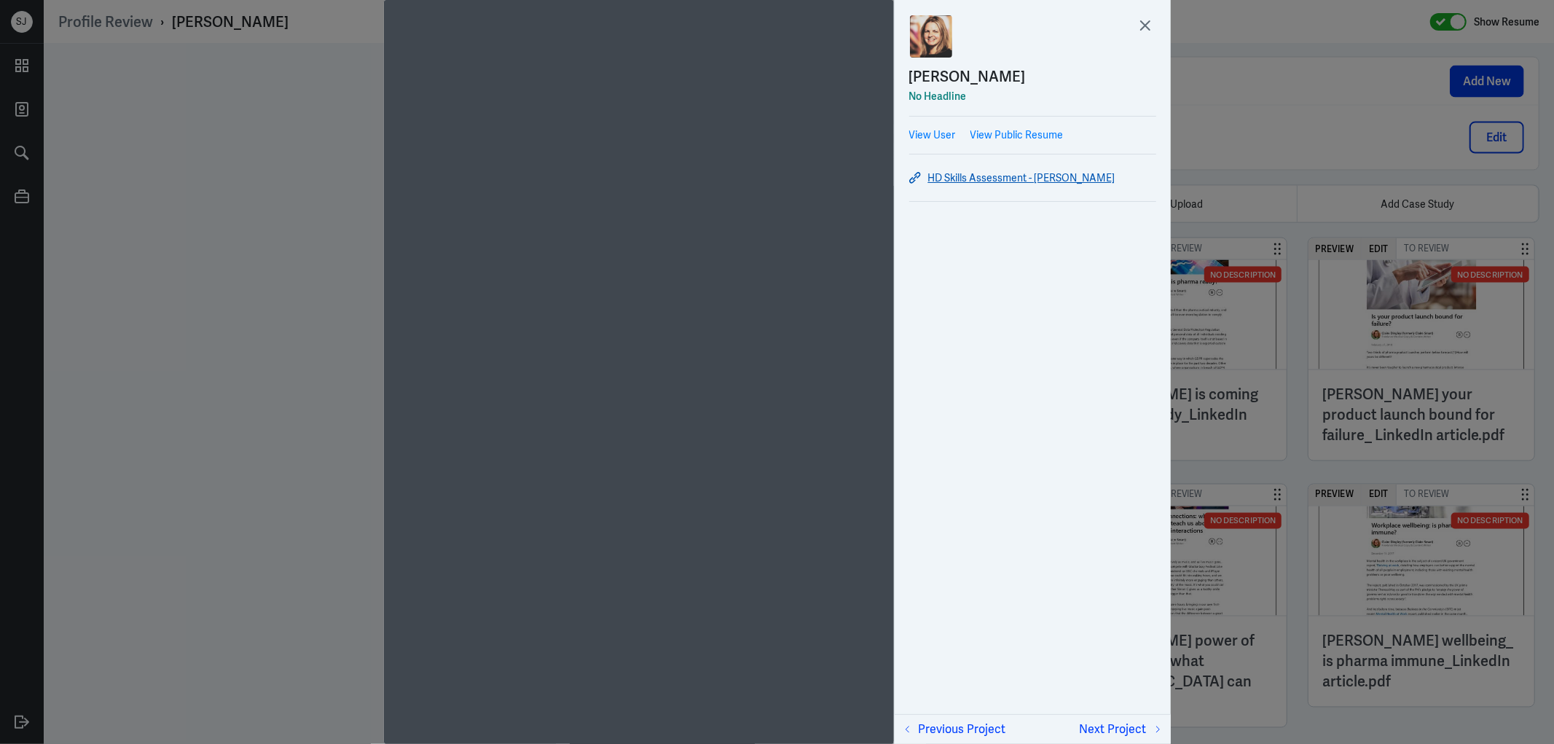
click at [974, 176] on link "HD Skills Assessment - [PERSON_NAME]" at bounding box center [1032, 177] width 247 height 17
